Goal: Obtain resource: Download file/media

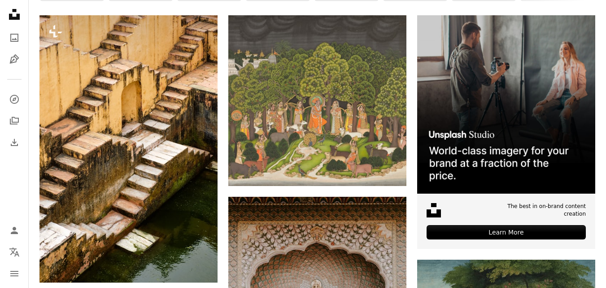
scroll to position [108, 0]
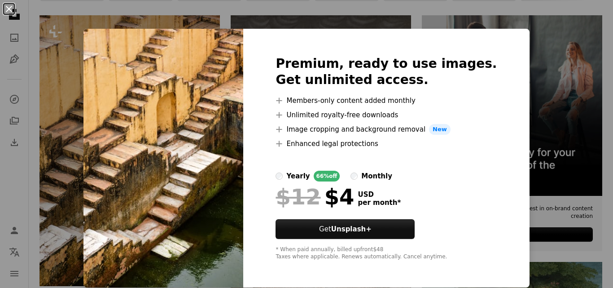
click at [6, 6] on button "An X shape" at bounding box center [9, 9] width 11 height 11
